Goal: Use online tool/utility: Utilize a website feature to perform a specific function

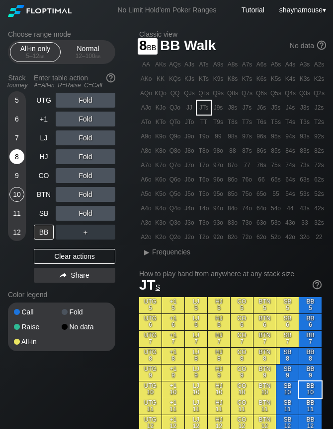
click at [17, 159] on div "8" at bounding box center [16, 156] width 15 height 15
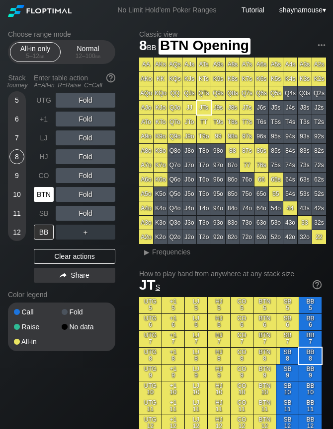
click at [40, 199] on div "BTN" at bounding box center [44, 194] width 20 height 15
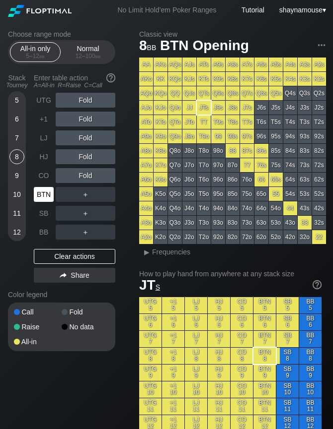
click at [40, 199] on div "BTN" at bounding box center [44, 194] width 20 height 15
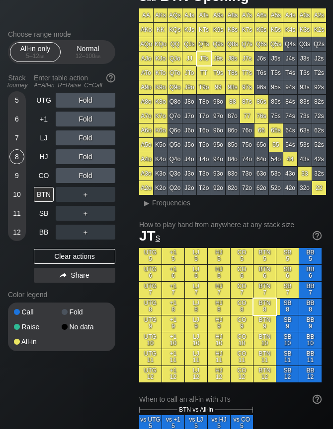
scroll to position [50, 0]
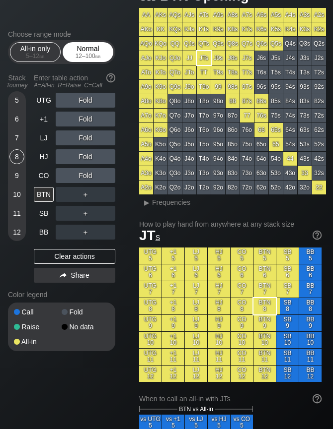
click at [83, 48] on div "Normal 12 – 100 bb" at bounding box center [88, 52] width 46 height 19
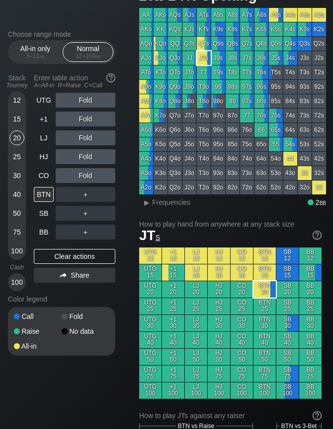
drag, startPoint x: 15, startPoint y: 136, endPoint x: 33, endPoint y: 173, distance: 40.6
click at [15, 136] on div "20" at bounding box center [16, 138] width 15 height 15
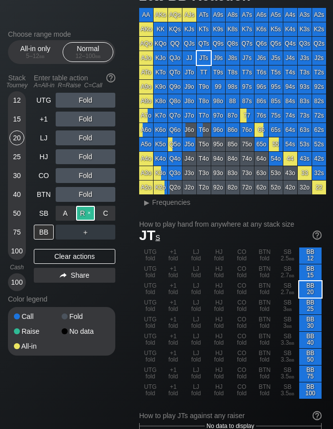
click at [86, 214] on div "R ✕" at bounding box center [85, 213] width 19 height 15
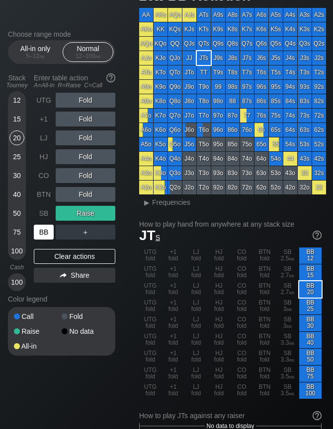
click at [47, 233] on div "BB" at bounding box center [44, 232] width 20 height 15
click at [46, 233] on div "BB" at bounding box center [44, 232] width 20 height 15
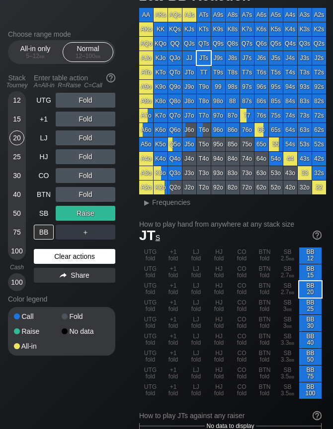
click at [75, 259] on div "Clear actions" at bounding box center [74, 256] width 81 height 15
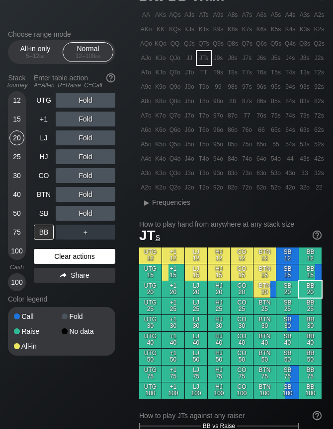
click at [72, 260] on div "Clear actions" at bounding box center [74, 256] width 81 height 15
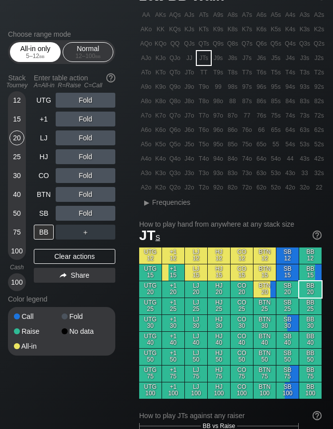
click at [37, 47] on div "All-in only 5 – 12 bb" at bounding box center [35, 52] width 46 height 19
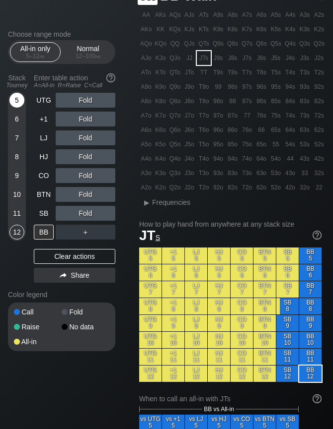
click at [20, 106] on div "5" at bounding box center [16, 100] width 15 height 15
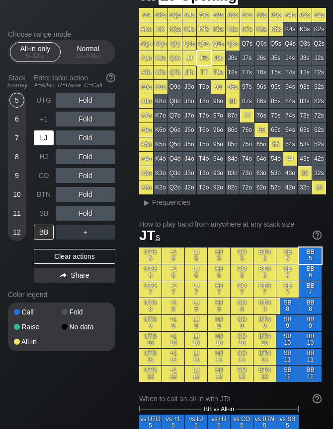
click at [43, 138] on div "LJ" at bounding box center [44, 138] width 20 height 15
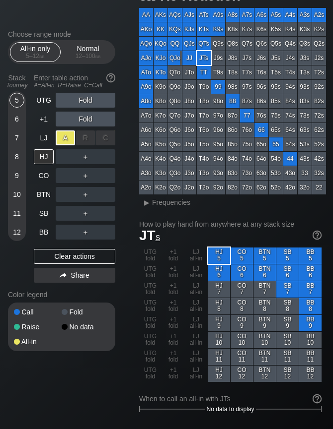
click at [65, 140] on div "A ✕" at bounding box center [65, 138] width 19 height 15
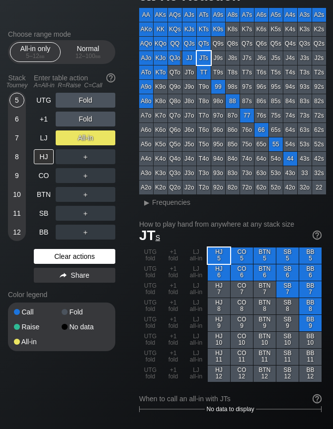
click at [59, 258] on div "Clear actions" at bounding box center [74, 256] width 81 height 15
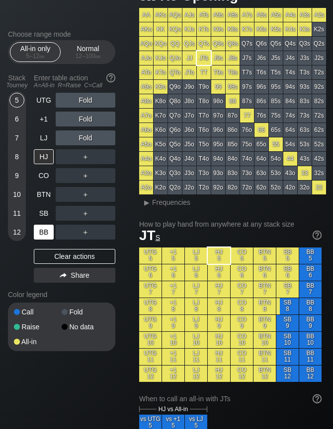
drag, startPoint x: 59, startPoint y: 258, endPoint x: 55, endPoint y: 238, distance: 20.6
click at [59, 257] on div "Clear actions" at bounding box center [74, 256] width 81 height 15
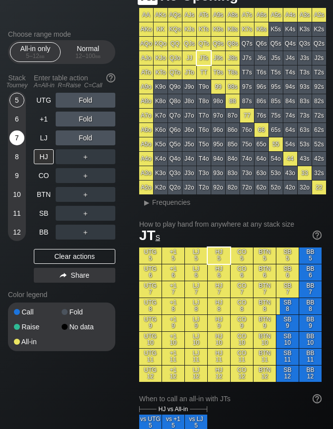
click at [17, 136] on div "7" at bounding box center [16, 138] width 15 height 15
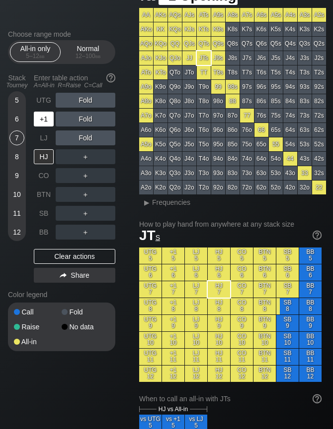
click at [41, 117] on div "+1" at bounding box center [44, 119] width 20 height 15
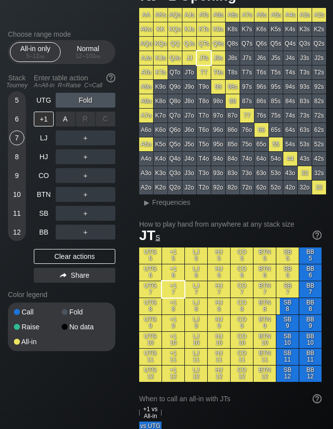
click at [59, 119] on div "A ✕" at bounding box center [65, 119] width 19 height 15
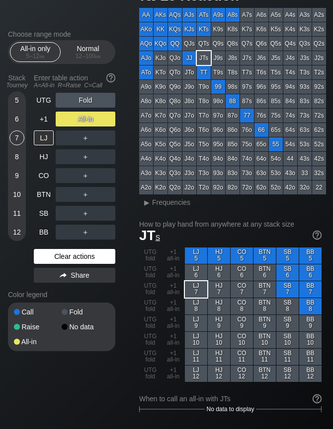
click at [87, 255] on div "Clear actions" at bounding box center [74, 256] width 81 height 15
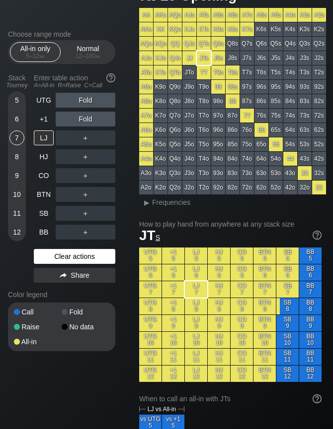
click at [87, 255] on div "Clear actions" at bounding box center [74, 256] width 81 height 15
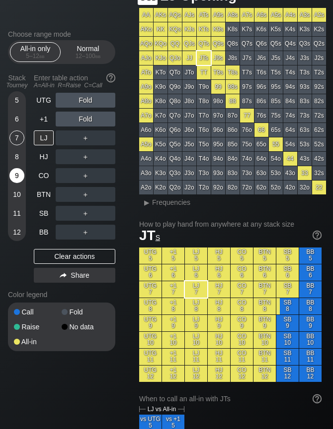
click at [18, 177] on div "9" at bounding box center [16, 175] width 15 height 15
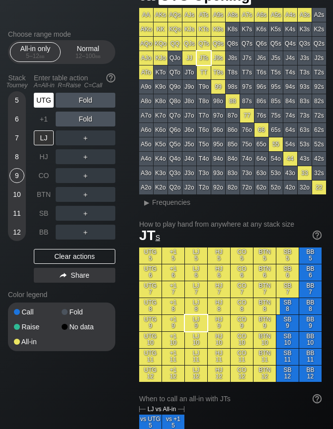
drag, startPoint x: 49, startPoint y: 105, endPoint x: 54, endPoint y: 101, distance: 6.1
click at [49, 108] on div "UTG" at bounding box center [45, 100] width 22 height 19
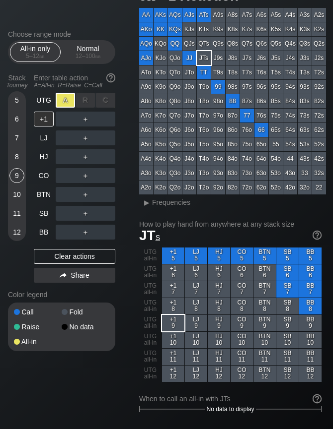
click at [62, 104] on div "A ✕" at bounding box center [65, 100] width 19 height 15
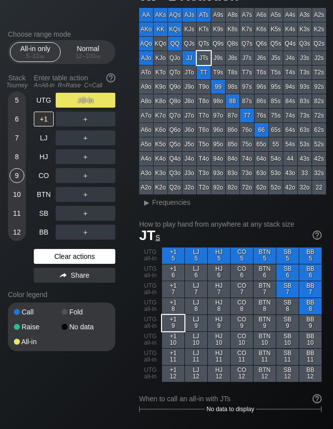
click at [62, 253] on div "Clear actions" at bounding box center [74, 256] width 81 height 15
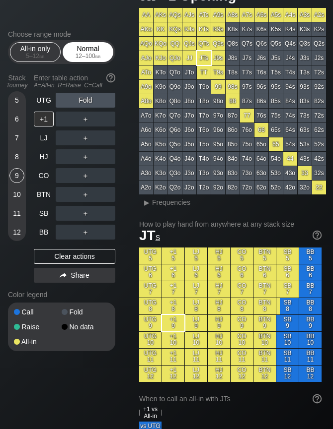
click at [83, 52] on div "Normal 12 – 100 bb" at bounding box center [88, 52] width 46 height 19
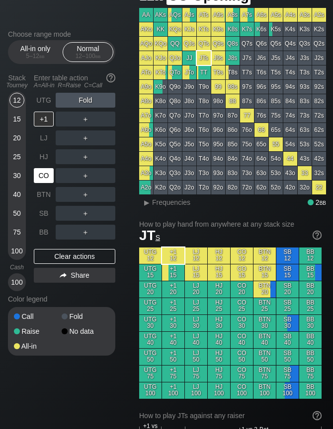
click at [53, 180] on div "CO" at bounding box center [44, 175] width 20 height 15
